Goal: Task Accomplishment & Management: Complete application form

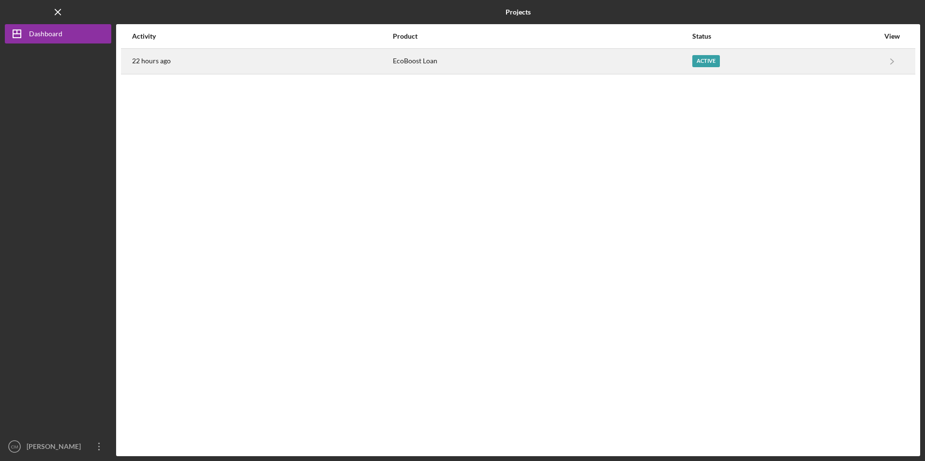
click at [378, 69] on div "22 hours ago" at bounding box center [262, 61] width 260 height 24
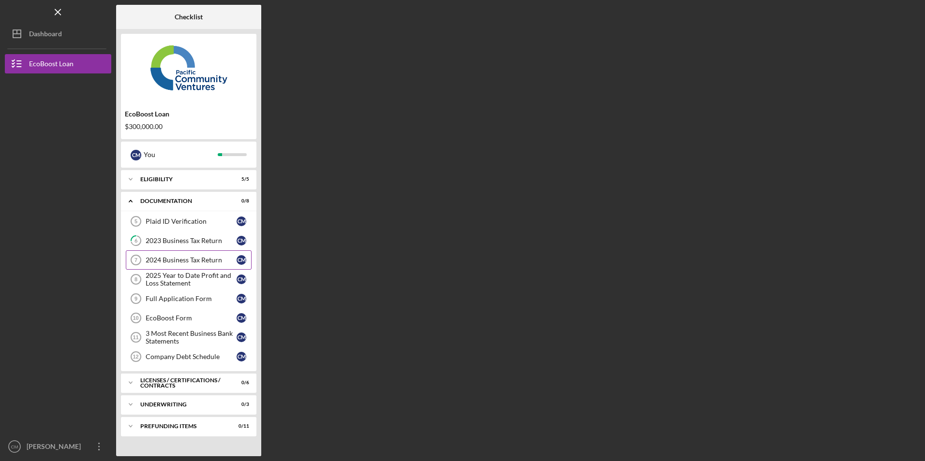
click at [169, 260] on div "2024 Business Tax Return" at bounding box center [191, 260] width 91 height 8
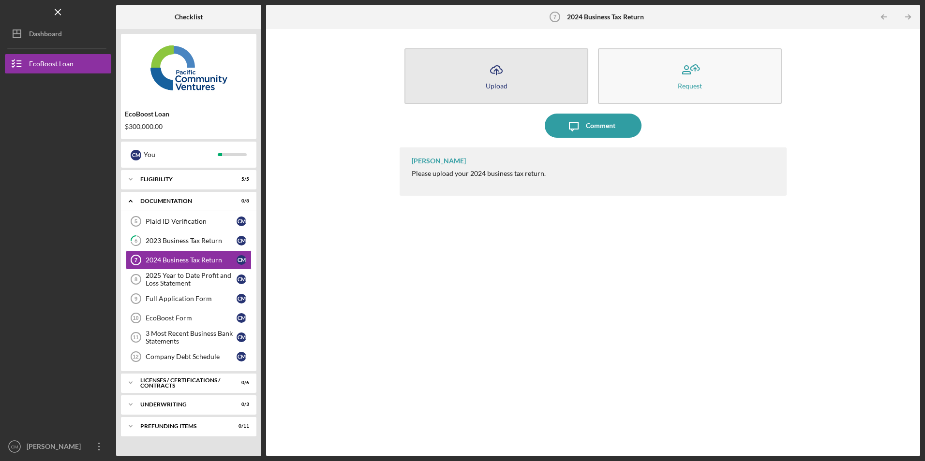
click at [463, 88] on button "Icon/Upload Upload" at bounding box center [496, 76] width 184 height 56
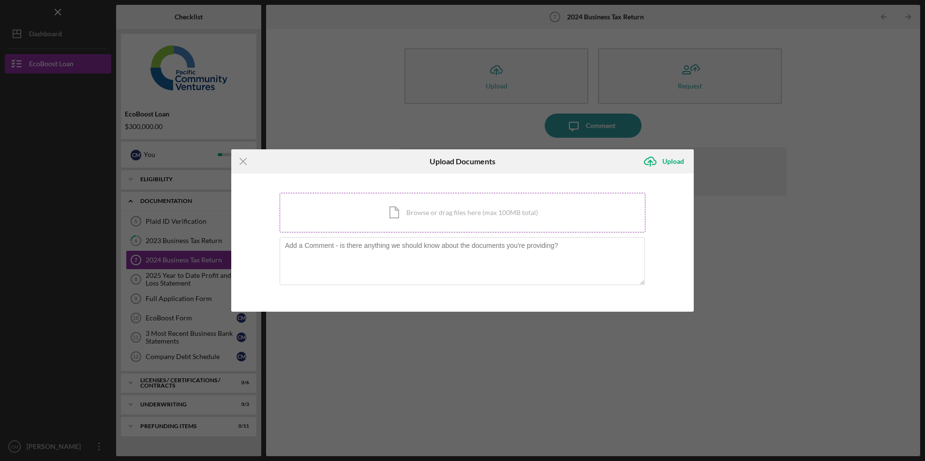
click at [438, 211] on div "Icon/Document Browse or drag files here (max 100MB total) Tap to choose files o…" at bounding box center [462, 213] width 366 height 40
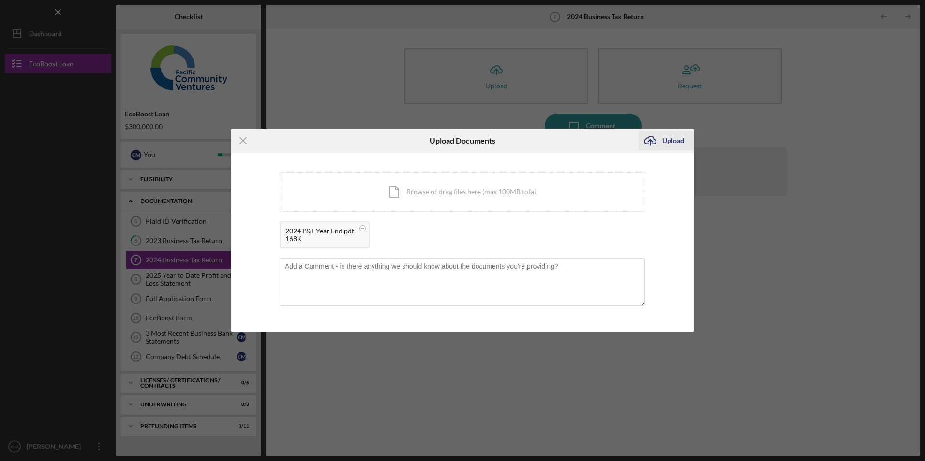
click at [668, 137] on div "Upload" at bounding box center [673, 140] width 22 height 19
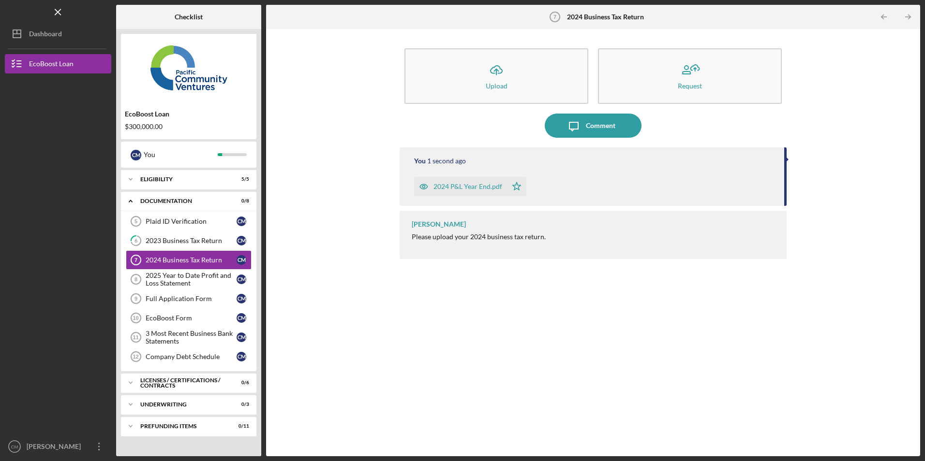
click at [489, 189] on div "2024 P&L Year End.pdf" at bounding box center [467, 187] width 69 height 8
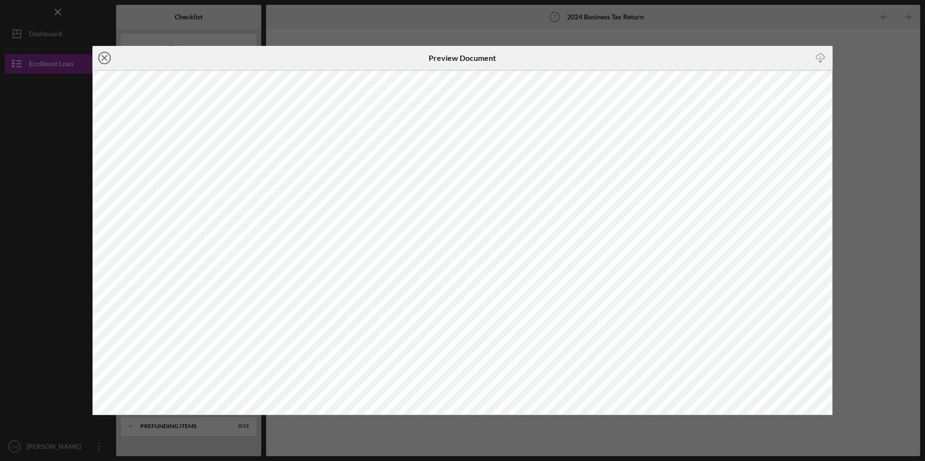
click at [106, 59] on icon "Icon/Close" at bounding box center [104, 58] width 24 height 24
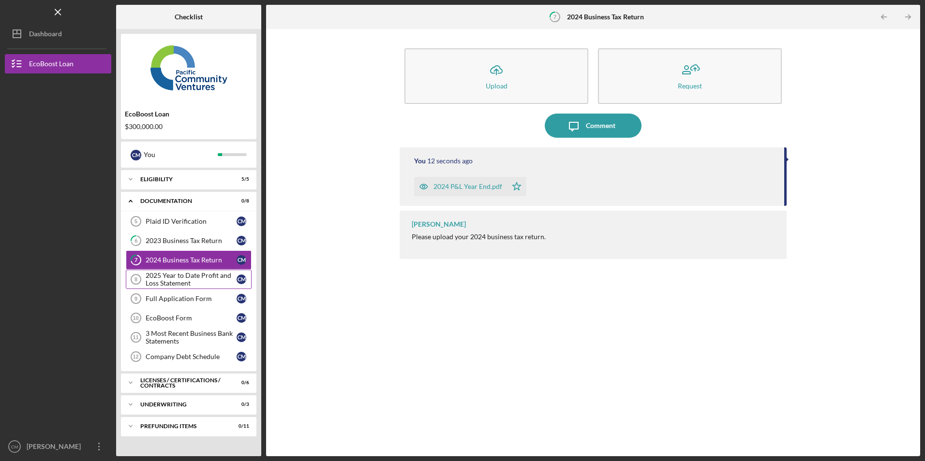
click at [159, 277] on div "2025 Year to Date Profit and Loss Statement" at bounding box center [191, 279] width 91 height 15
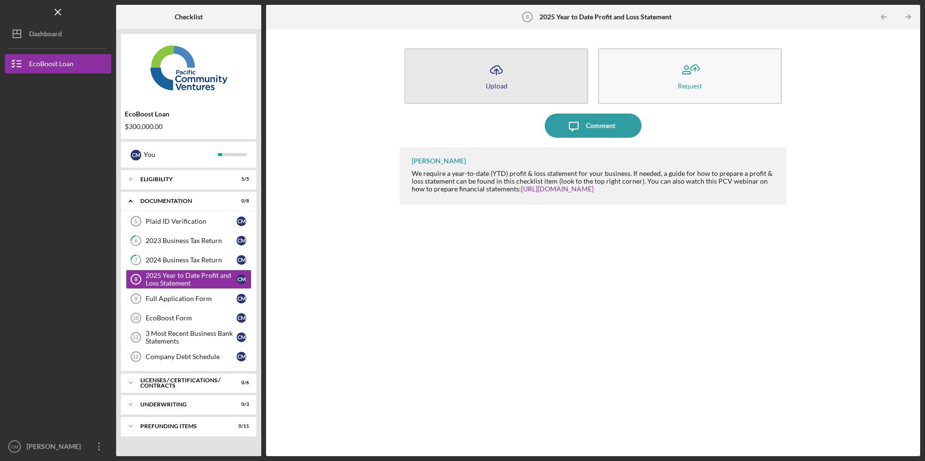
click at [470, 92] on button "Icon/Upload Upload" at bounding box center [496, 76] width 184 height 56
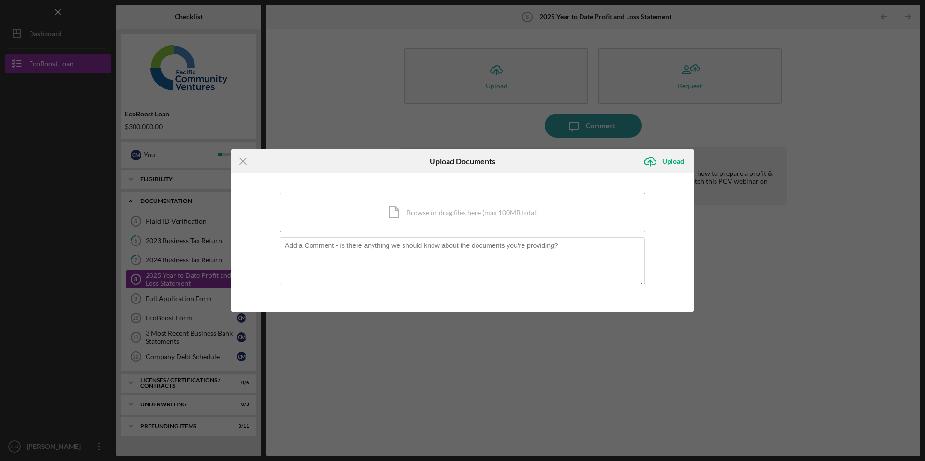
click at [432, 211] on div "Icon/Document Browse or drag files here (max 100MB total) Tap to choose files o…" at bounding box center [462, 213] width 366 height 40
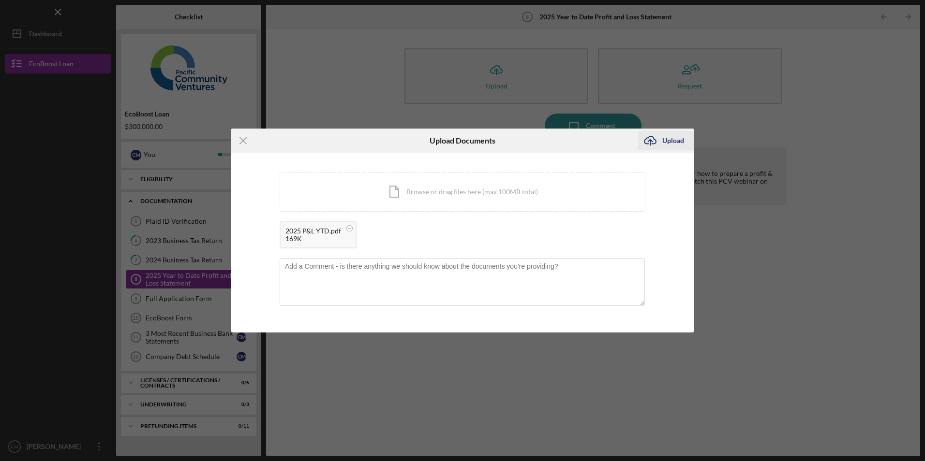
click at [664, 136] on div "Upload" at bounding box center [673, 140] width 22 height 19
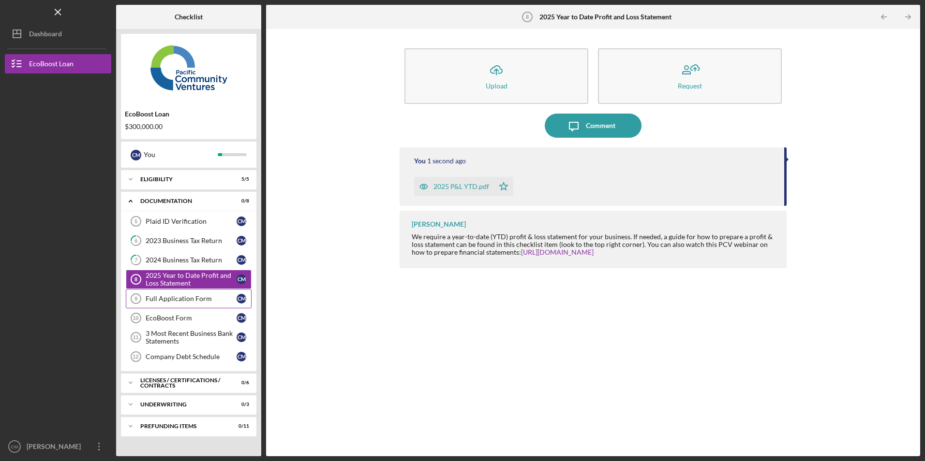
click at [195, 302] on div "Full Application Form" at bounding box center [191, 299] width 91 height 8
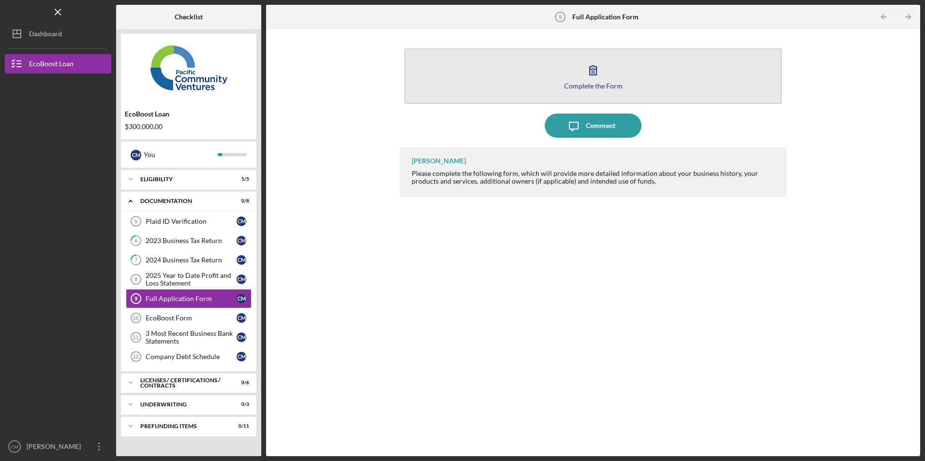
click at [488, 79] on button "Complete the Form Form" at bounding box center [592, 76] width 377 height 56
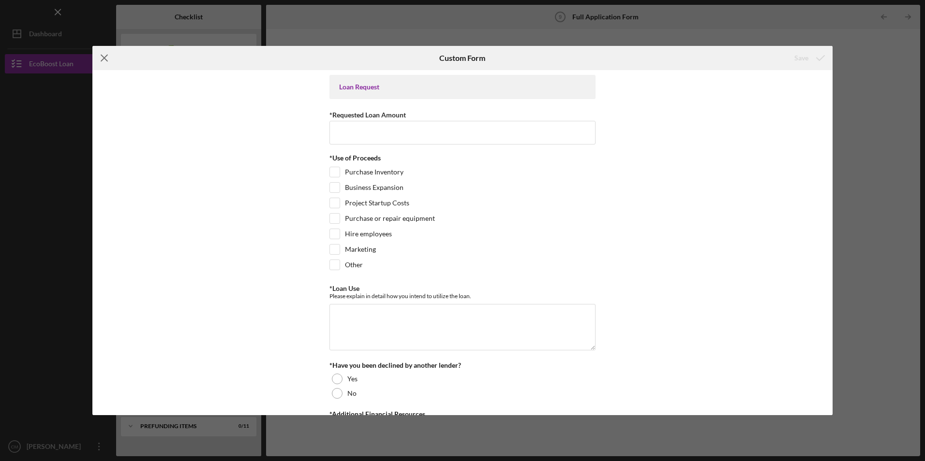
click at [104, 55] on icon "Icon/Menu Close" at bounding box center [104, 58] width 24 height 24
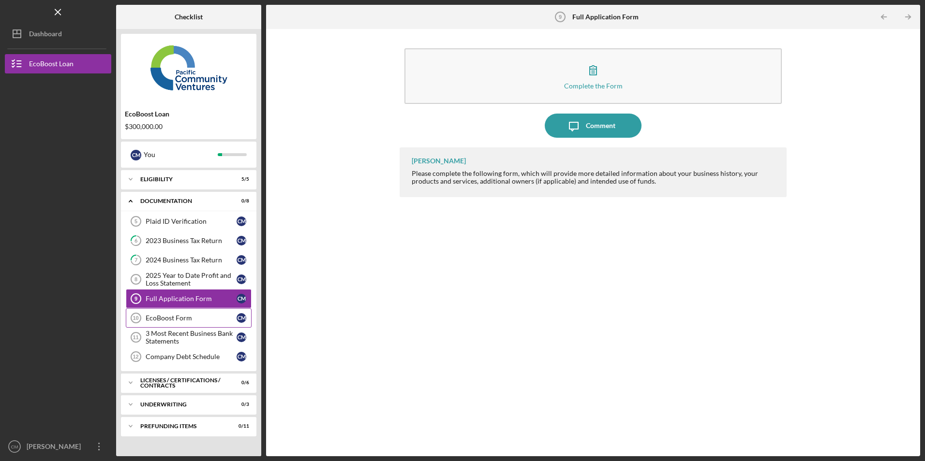
click at [192, 319] on div "EcoBoost Form" at bounding box center [191, 318] width 91 height 8
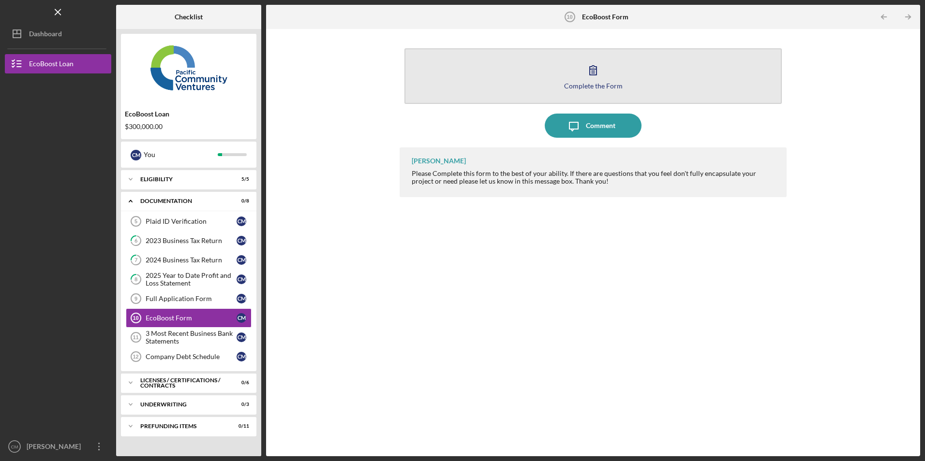
click at [456, 83] on button "Complete the Form Form" at bounding box center [592, 76] width 377 height 56
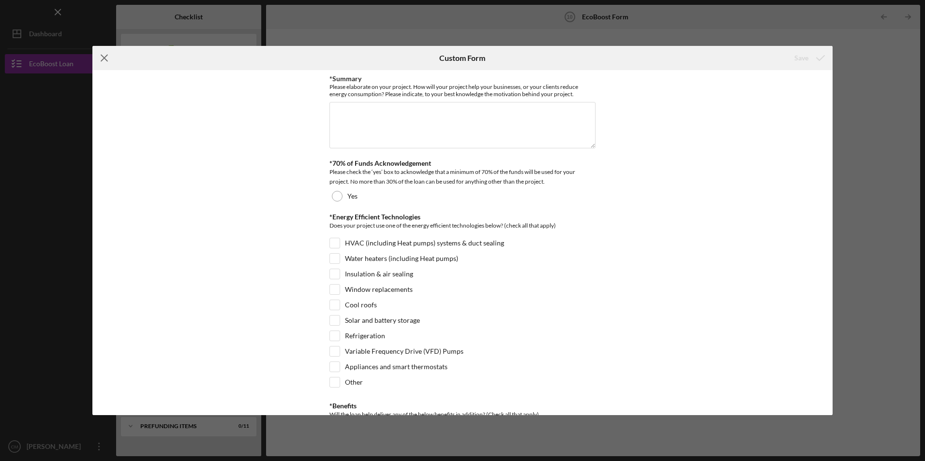
click at [100, 52] on icon "Icon/Menu Close" at bounding box center [104, 58] width 24 height 24
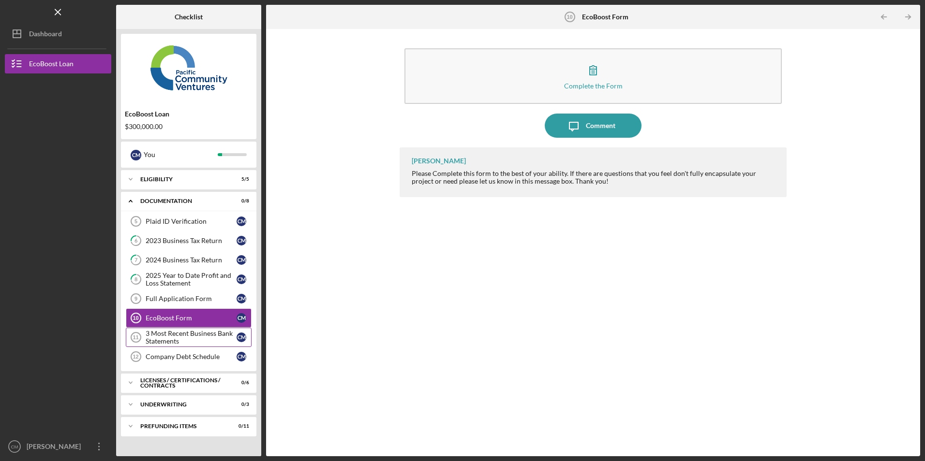
click at [182, 336] on div "3 Most Recent Business Bank Statements" at bounding box center [191, 337] width 91 height 15
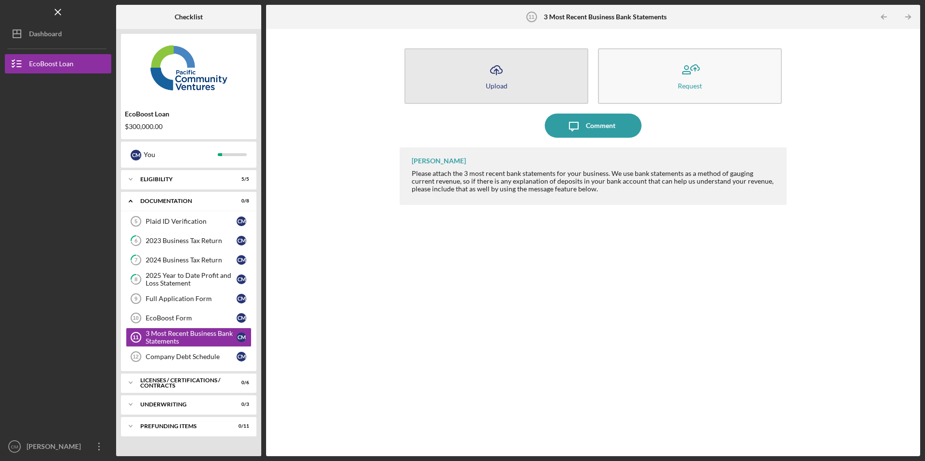
click at [471, 74] on button "Icon/Upload Upload" at bounding box center [496, 76] width 184 height 56
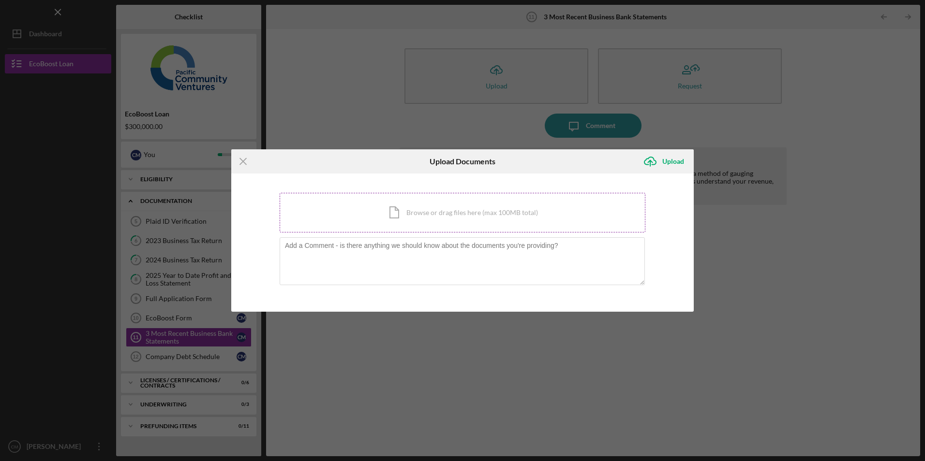
click at [408, 200] on div "Icon/Document Browse or drag files here (max 100MB total) Tap to choose files o…" at bounding box center [462, 213] width 366 height 40
click at [242, 160] on line at bounding box center [243, 162] width 6 height 6
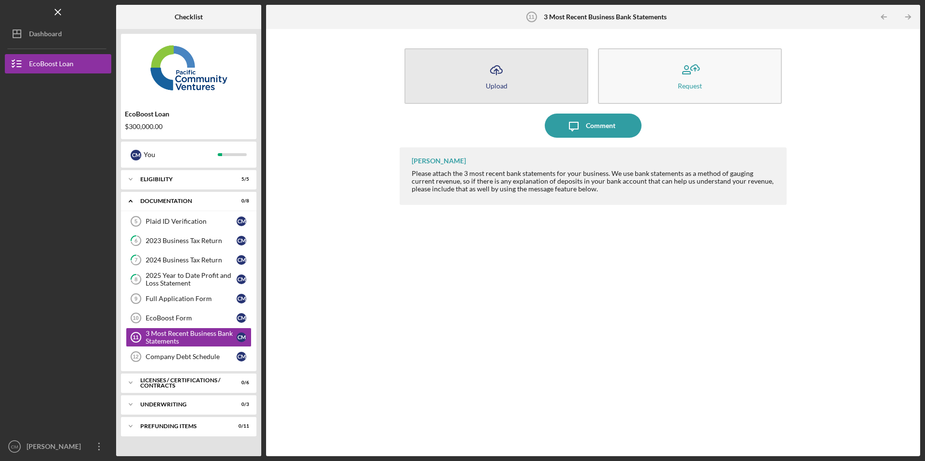
click at [472, 76] on button "Icon/Upload Upload" at bounding box center [496, 76] width 184 height 56
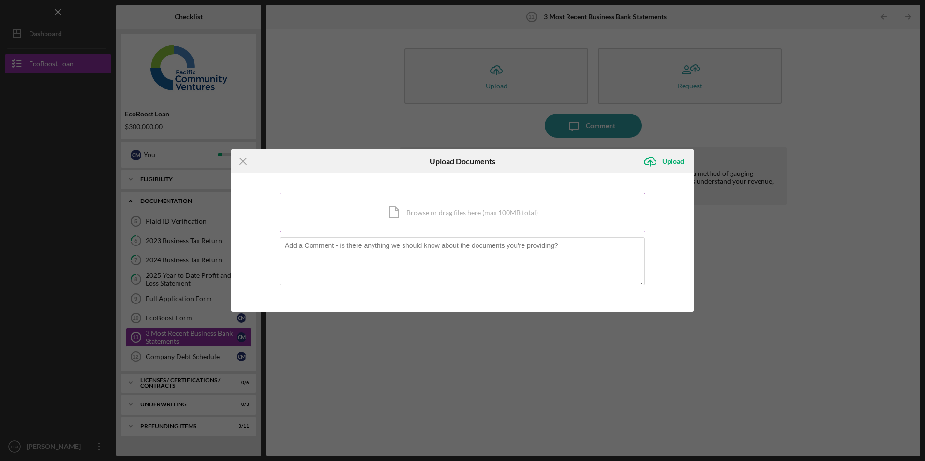
click at [394, 204] on div "Icon/Document Browse or drag files here (max 100MB total) Tap to choose files o…" at bounding box center [462, 213] width 366 height 40
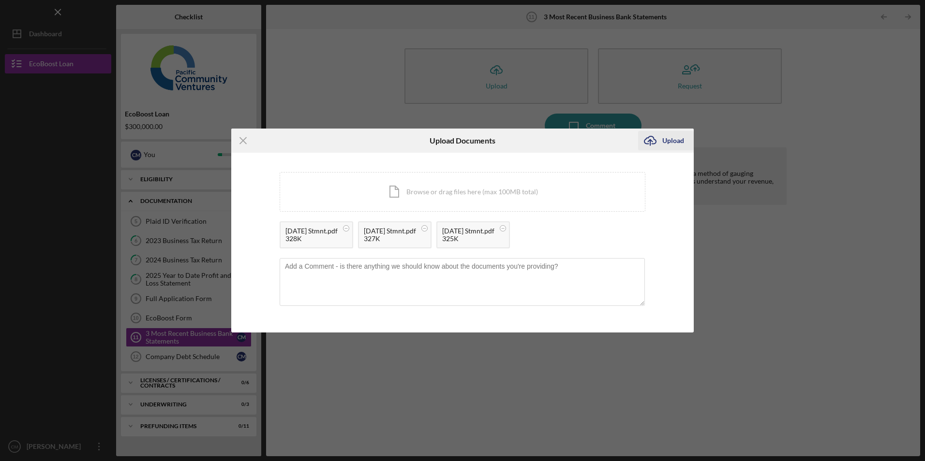
click at [677, 137] on div "Upload" at bounding box center [673, 140] width 22 height 19
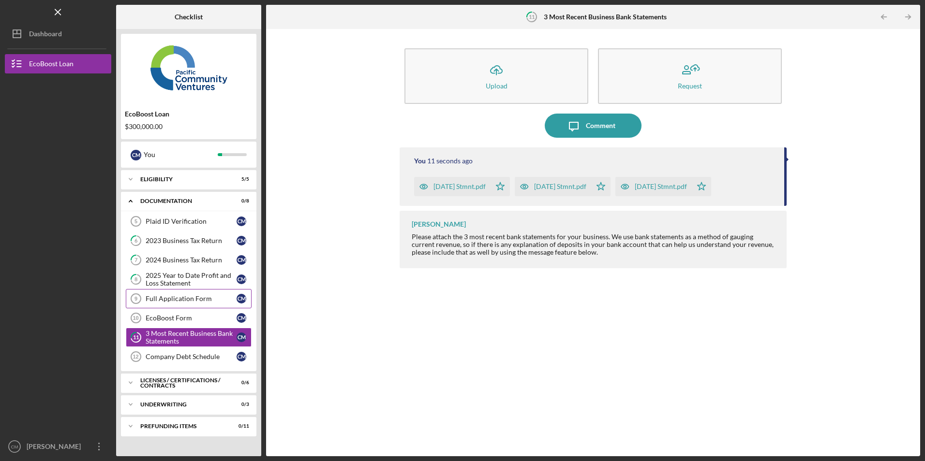
click at [161, 302] on div "Full Application Form" at bounding box center [191, 299] width 91 height 8
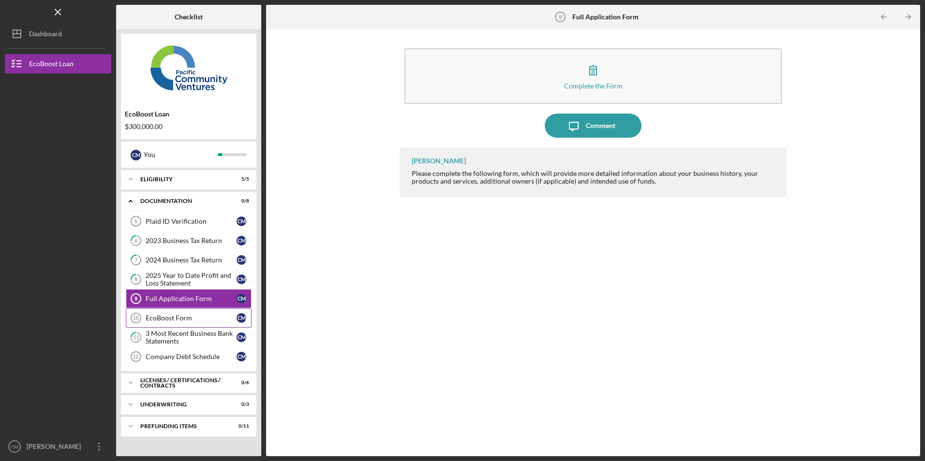
click at [186, 312] on link "EcoBoost Form 10 EcoBoost Form C M" at bounding box center [189, 318] width 126 height 19
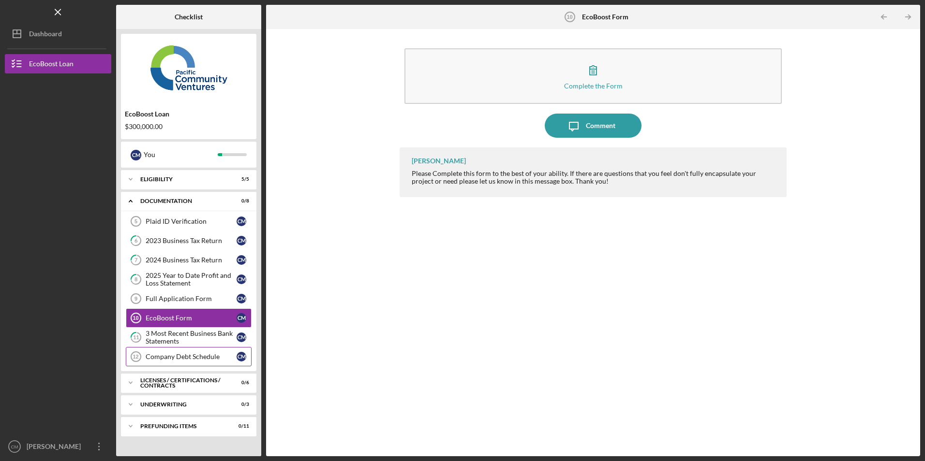
click at [196, 353] on div "Company Debt Schedule" at bounding box center [191, 357] width 91 height 8
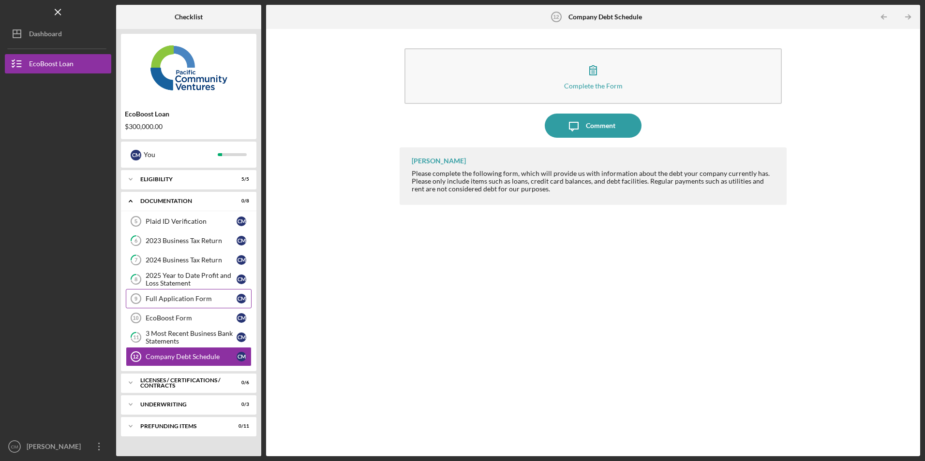
click at [166, 299] on div "Full Application Form" at bounding box center [191, 299] width 91 height 8
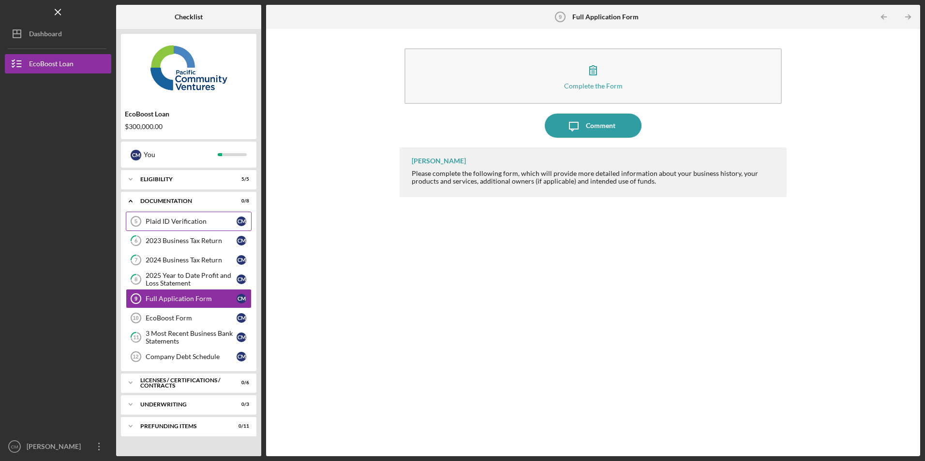
click at [172, 223] on div "Plaid ID Verification" at bounding box center [191, 222] width 91 height 8
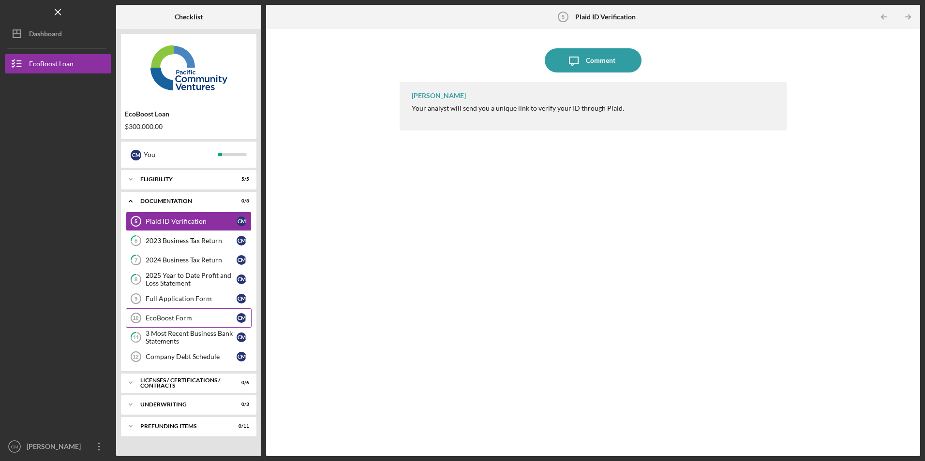
click at [172, 320] on div "EcoBoost Form" at bounding box center [191, 318] width 91 height 8
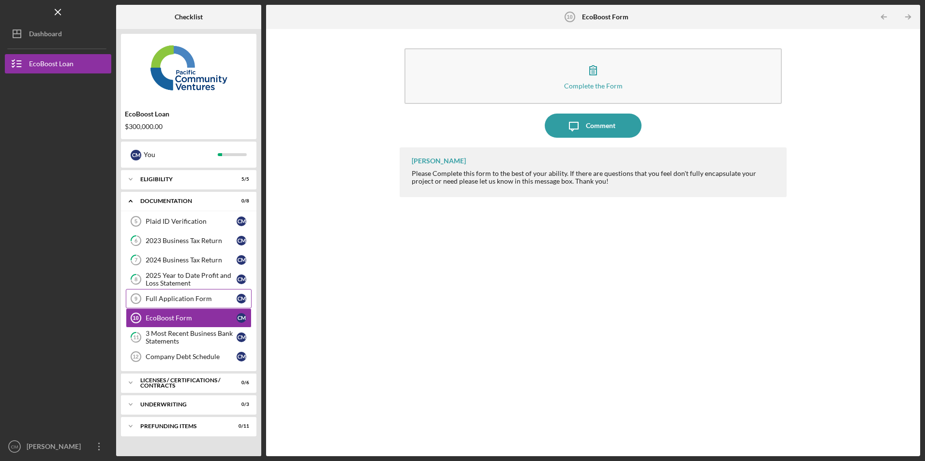
click at [172, 300] on div "Full Application Form" at bounding box center [191, 299] width 91 height 8
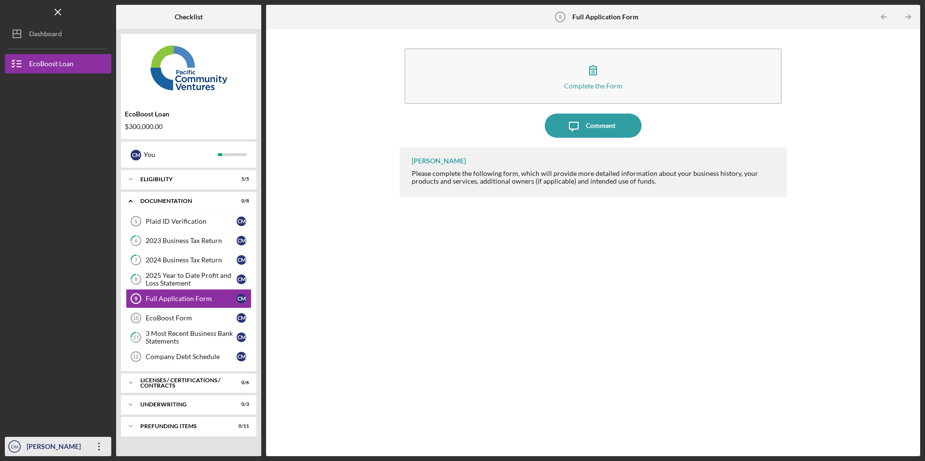
click at [97, 452] on icon "Icon/Overflow" at bounding box center [99, 447] width 24 height 24
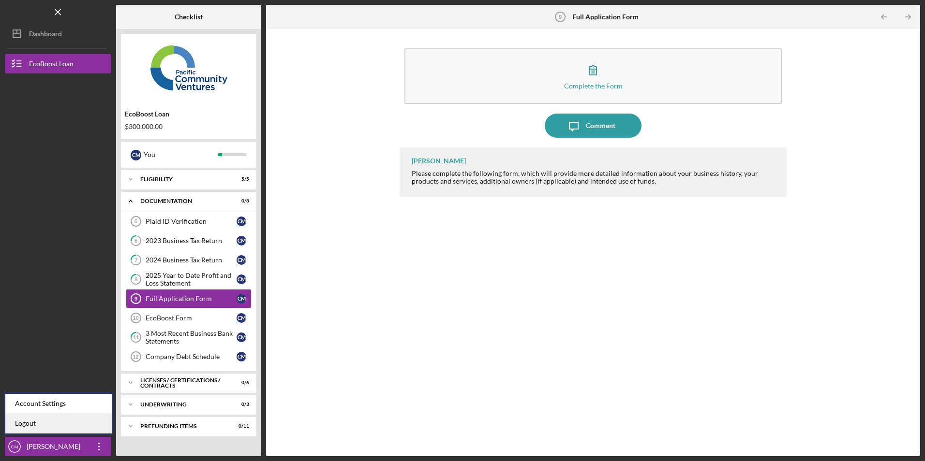
click at [98, 429] on link "Logout" at bounding box center [58, 424] width 106 height 20
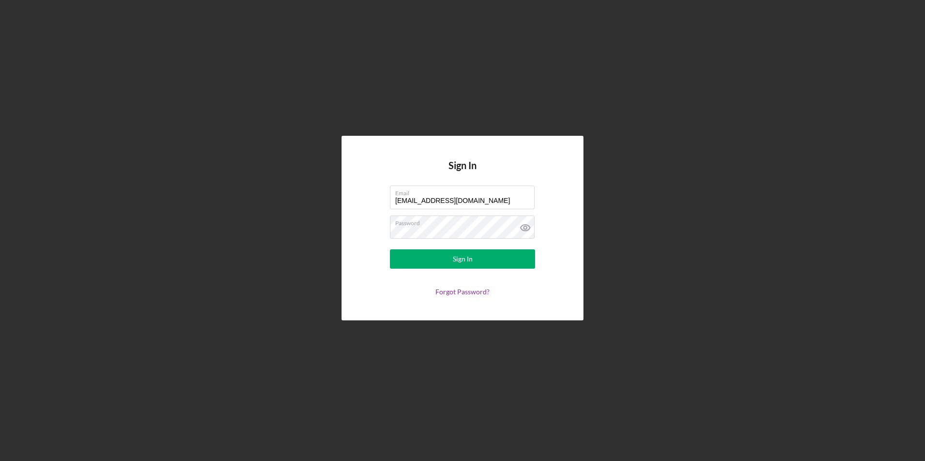
drag, startPoint x: 479, startPoint y: 202, endPoint x: 260, endPoint y: 202, distance: 218.6
click at [260, 202] on div "Sign In Email [EMAIL_ADDRESS][DOMAIN_NAME] Password Sign In Forgot Password?" at bounding box center [462, 228] width 915 height 456
type input "[PERSON_NAME][EMAIL_ADDRESS][DOMAIN_NAME]"
click at [417, 266] on button "Sign In" at bounding box center [462, 259] width 145 height 19
